Goal: Entertainment & Leisure: Consume media (video, audio)

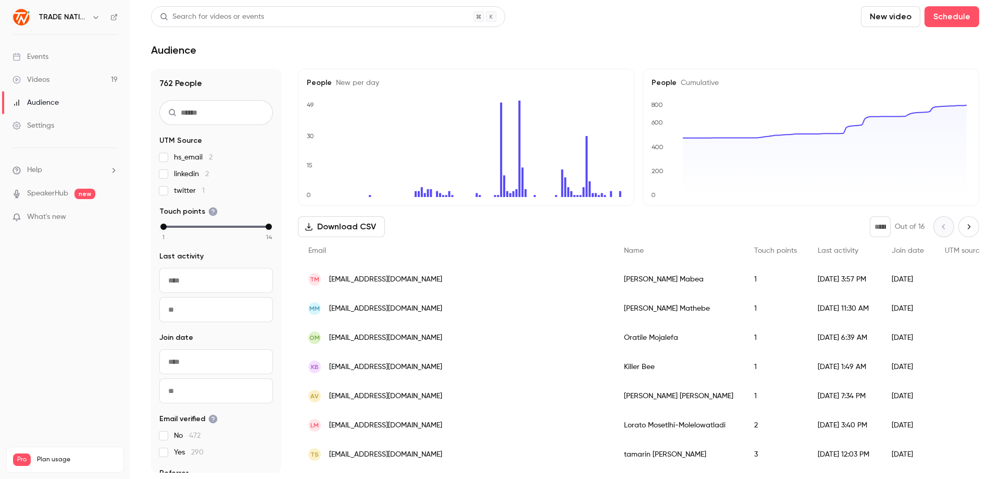
click at [48, 80] on div "Videos" at bounding box center [31, 79] width 37 height 10
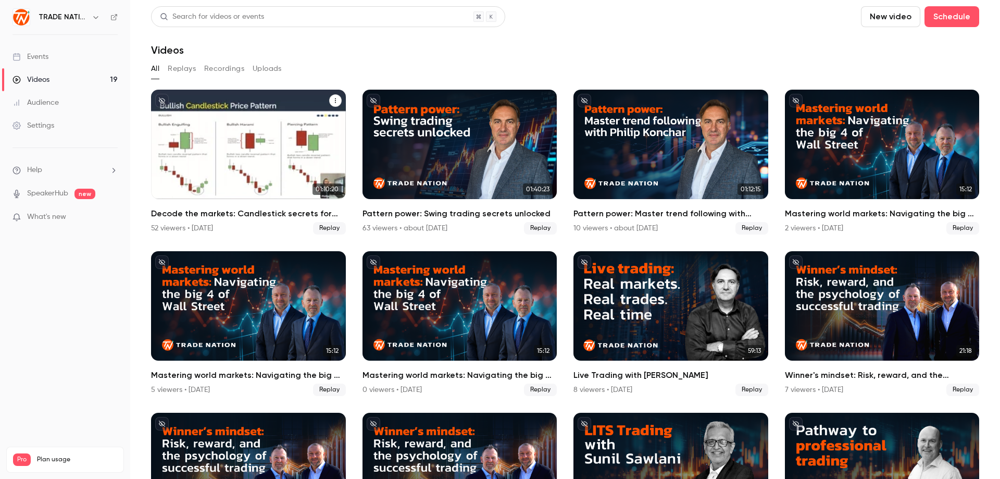
click at [218, 158] on div "Decode the markets: Candlestick secrets for smarter trades" at bounding box center [248, 144] width 195 height 109
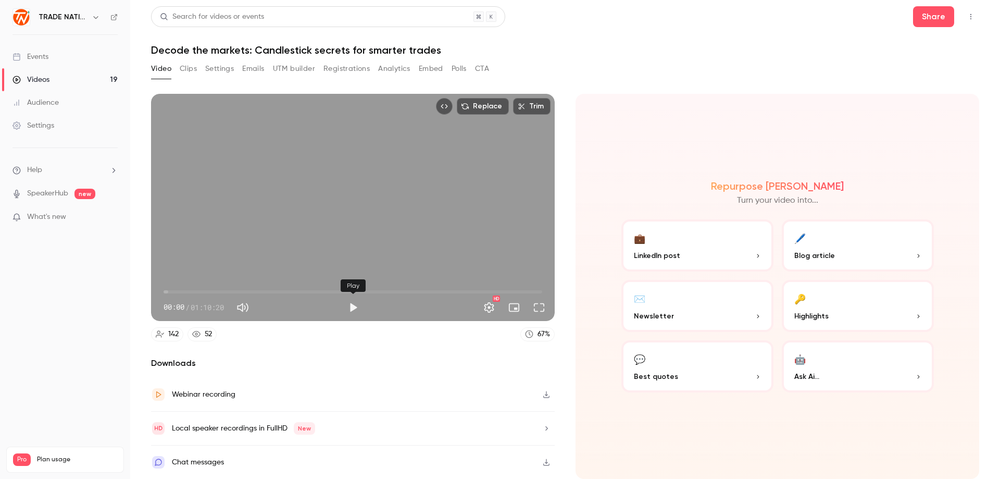
click at [356, 309] on button "Play" at bounding box center [353, 307] width 21 height 21
click at [169, 293] on span "00:02" at bounding box center [353, 291] width 379 height 17
click at [177, 291] on span "01:05" at bounding box center [353, 291] width 379 height 17
click at [204, 291] on span "05:42" at bounding box center [353, 291] width 379 height 17
click at [219, 291] on span "07:34" at bounding box center [353, 291] width 379 height 17
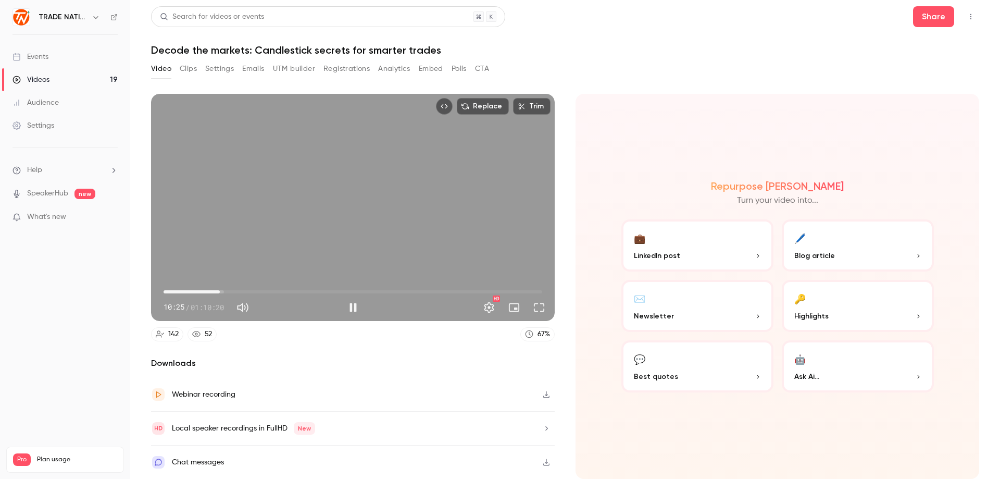
click at [237, 293] on span "10:25" at bounding box center [353, 291] width 379 height 17
click at [251, 292] on span "13:50" at bounding box center [353, 291] width 379 height 17
click at [267, 293] on span "16:52" at bounding box center [353, 291] width 379 height 17
click at [283, 290] on span "19:50" at bounding box center [353, 291] width 379 height 17
click at [309, 294] on span "27:05" at bounding box center [353, 291] width 379 height 17
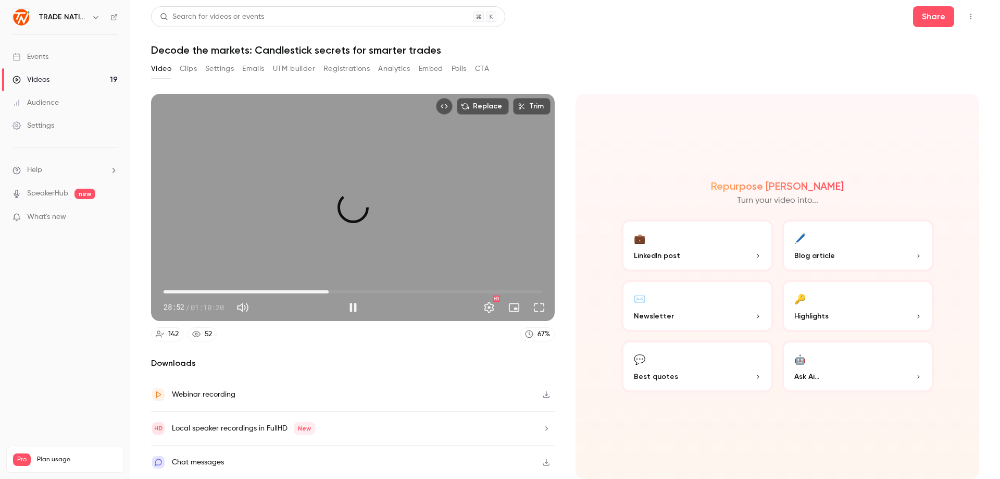
click at [329, 291] on span "30:40" at bounding box center [353, 291] width 379 height 17
click at [354, 291] on span "30:41" at bounding box center [353, 291] width 379 height 17
click at [375, 290] on span "39:11" at bounding box center [353, 291] width 379 height 17
click at [401, 291] on span "39:12" at bounding box center [353, 291] width 379 height 17
click at [392, 291] on span "42:28" at bounding box center [353, 291] width 379 height 17
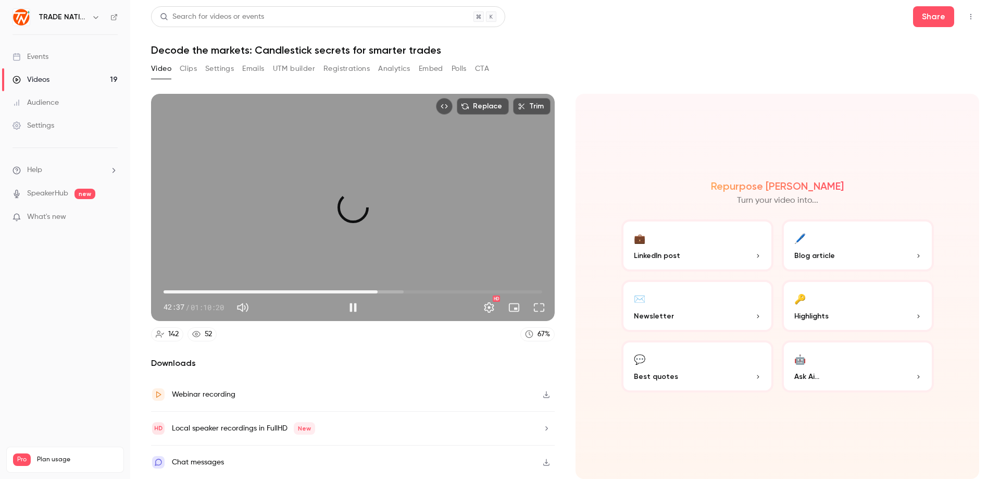
click at [378, 291] on span "39:45" at bounding box center [353, 291] width 379 height 17
click at [386, 291] on span "41:03" at bounding box center [384, 291] width 3 height 3
click at [389, 292] on span "41:53" at bounding box center [389, 291] width 3 height 3
click at [383, 292] on span "40:49" at bounding box center [353, 291] width 379 height 17
click at [385, 292] on span "40:50" at bounding box center [383, 291] width 3 height 3
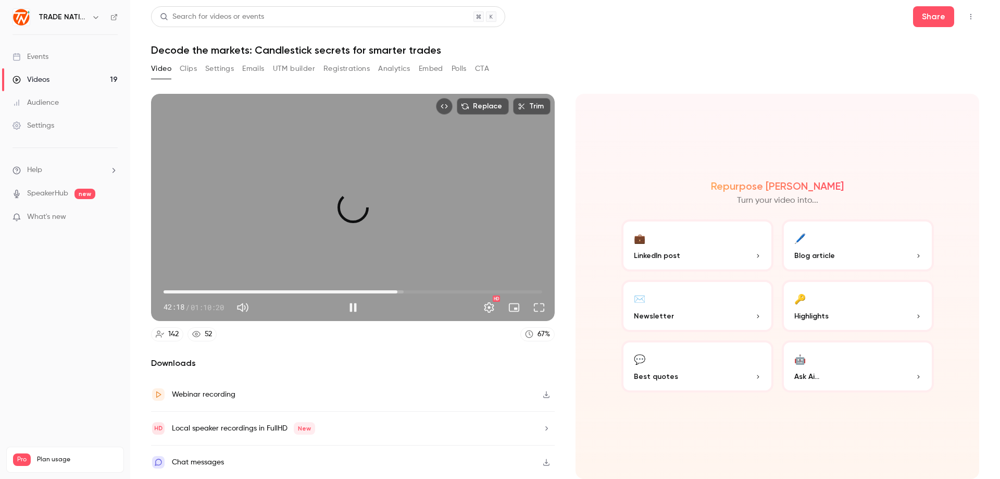
click at [397, 290] on span "43:26" at bounding box center [353, 291] width 379 height 17
click at [404, 291] on span "44:41" at bounding box center [353, 291] width 379 height 17
click at [400, 292] on span "43:49" at bounding box center [399, 291] width 3 height 3
click at [397, 292] on span "43:20" at bounding box center [396, 291] width 3 height 3
click at [431, 292] on span "49:43" at bounding box center [353, 291] width 379 height 17
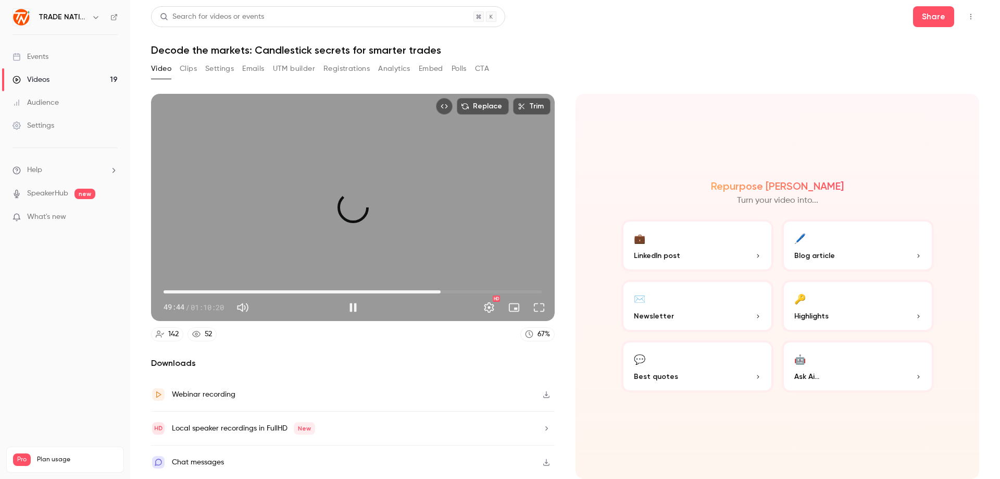
click at [441, 291] on span "51:28" at bounding box center [353, 291] width 379 height 17
click at [455, 291] on span "54:10" at bounding box center [353, 291] width 379 height 17
click at [468, 292] on span "54:42" at bounding box center [353, 291] width 379 height 17
click at [480, 291] on span "56:39" at bounding box center [353, 291] width 379 height 17
click at [491, 293] on span "01:00:45" at bounding box center [353, 291] width 379 height 17
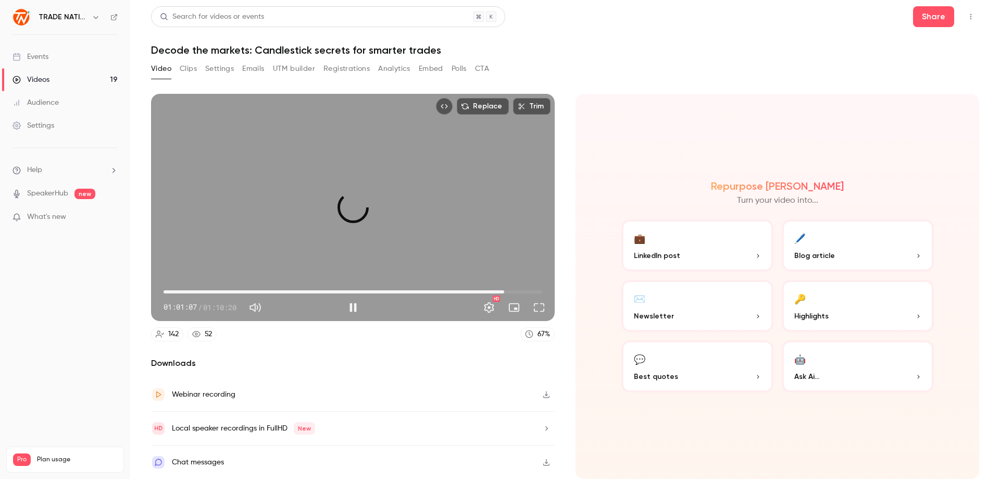
click at [504, 291] on span "01:03:16" at bounding box center [353, 291] width 379 height 17
click at [527, 290] on span "01:07:31" at bounding box center [353, 291] width 379 height 17
click at [539, 312] on button "Full screen" at bounding box center [539, 307] width 21 height 21
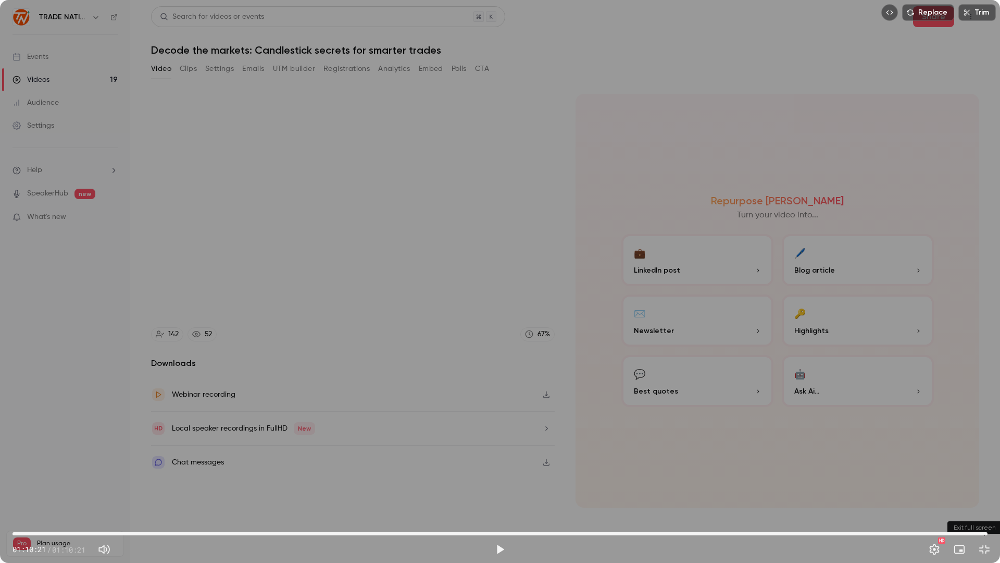
click at [982, 478] on button "Exit full screen" at bounding box center [984, 549] width 21 height 21
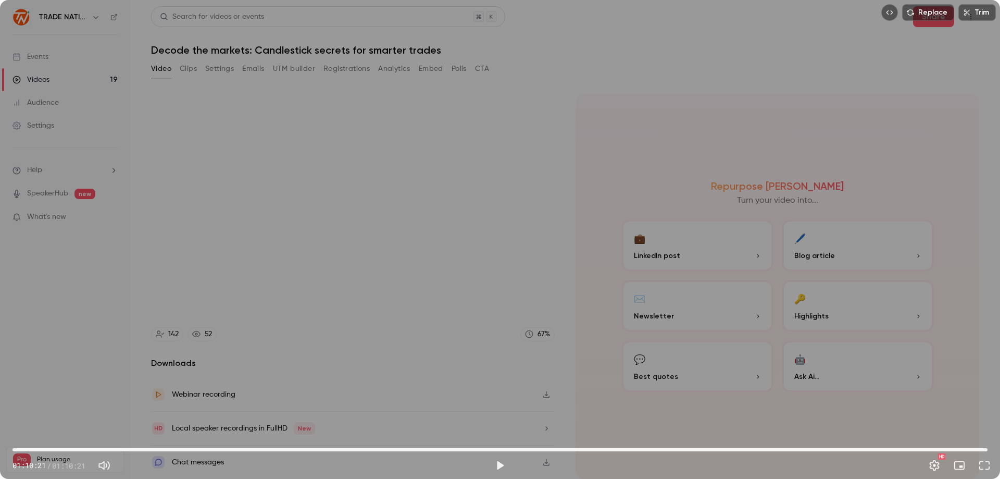
type input "******"
